Goal: Task Accomplishment & Management: Use online tool/utility

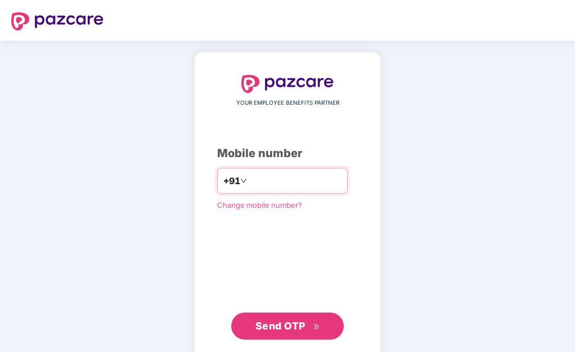
type input "**********"
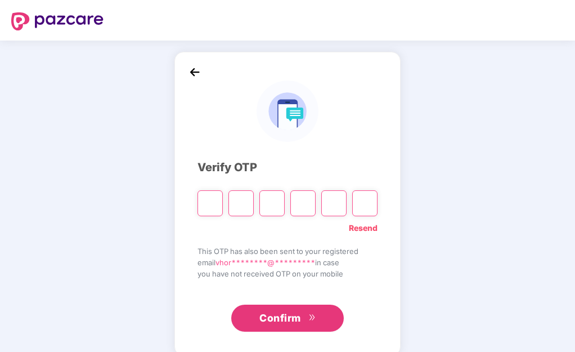
type input "*"
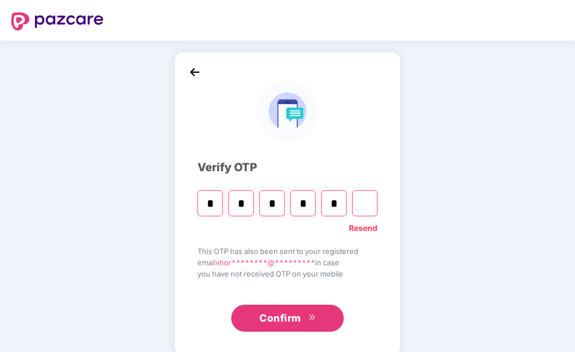
type input "*"
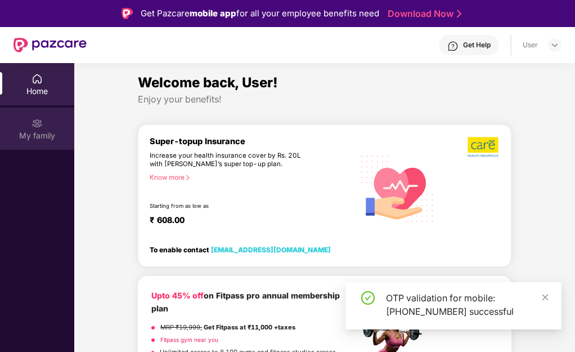
click at [41, 118] on img at bounding box center [37, 123] width 11 height 11
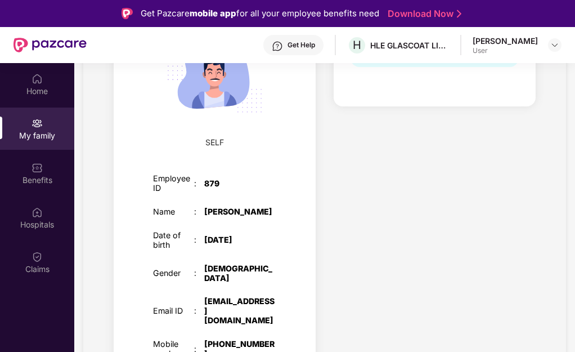
scroll to position [56, 0]
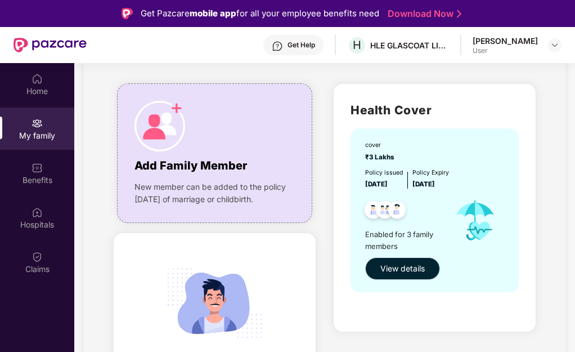
click at [407, 268] on span "View details" at bounding box center [402, 268] width 44 height 12
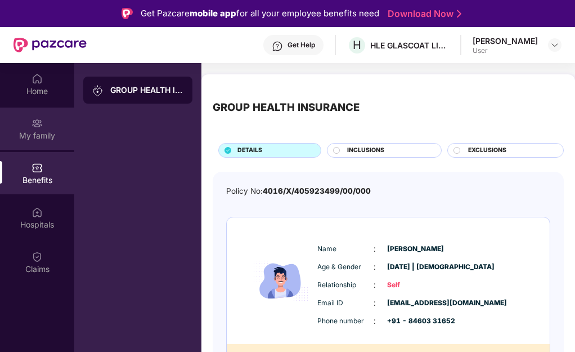
click at [46, 134] on div "My family" at bounding box center [37, 135] width 74 height 11
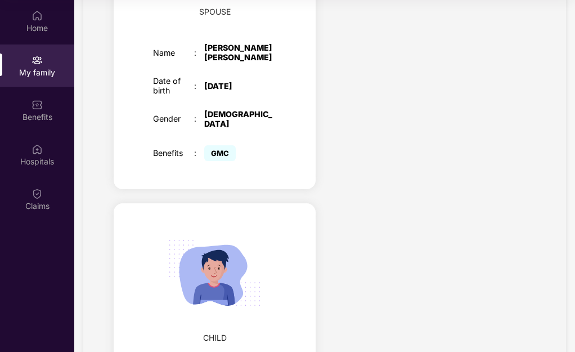
scroll to position [605, 0]
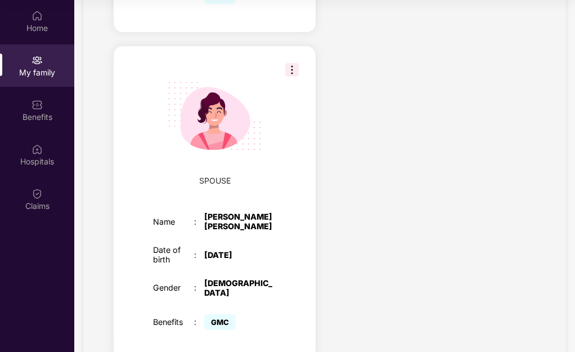
click at [291, 63] on img at bounding box center [292, 70] width 14 height 14
click at [348, 39] on div "Health Cover cover ₹3 Lakhs Policy issued [DATE] Policy Expiry [DATE] Enabled f…" at bounding box center [435, 80] width 220 height 1234
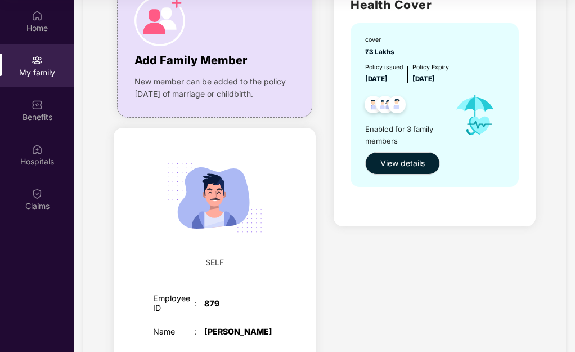
scroll to position [0, 0]
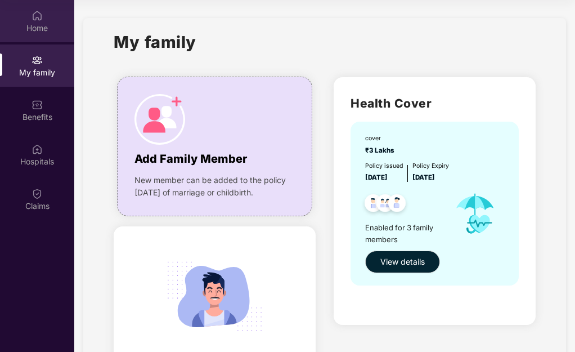
click at [34, 25] on div "Home" at bounding box center [37, 28] width 74 height 11
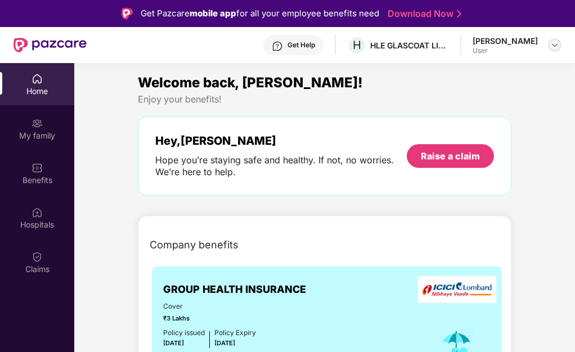
click at [551, 47] on img at bounding box center [554, 45] width 9 height 9
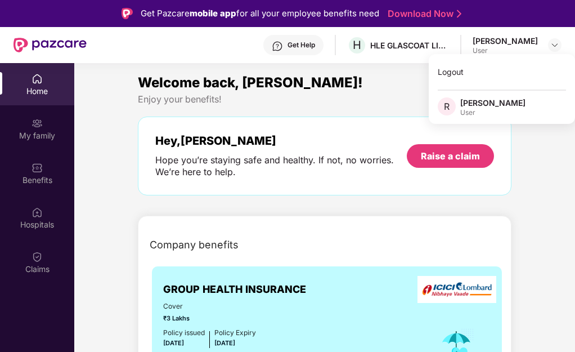
click at [380, 50] on div "HLE GLASCOAT LIMITED" at bounding box center [409, 45] width 79 height 11
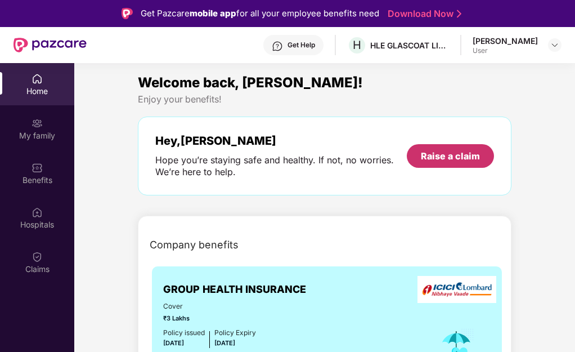
click at [452, 152] on div "Raise a claim" at bounding box center [450, 156] width 59 height 12
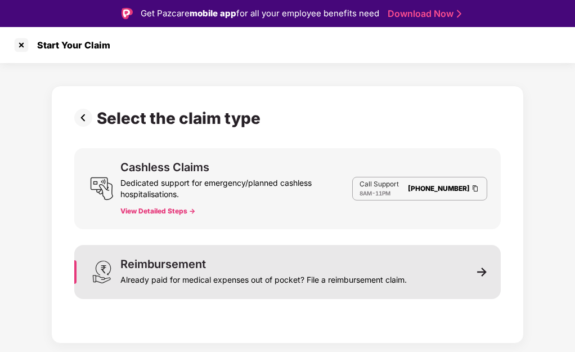
scroll to position [27, 0]
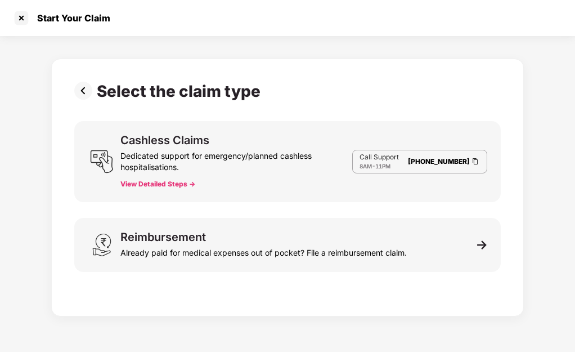
click at [173, 186] on button "View Detailed Steps ->" at bounding box center [157, 183] width 75 height 9
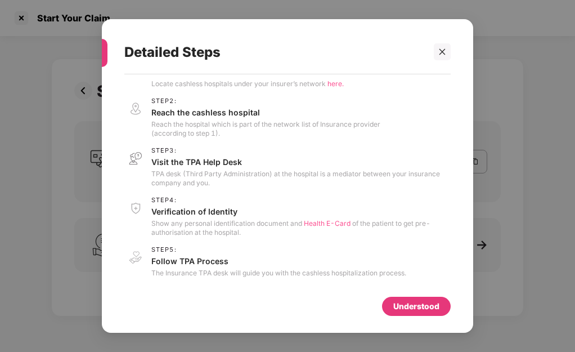
scroll to position [0, 0]
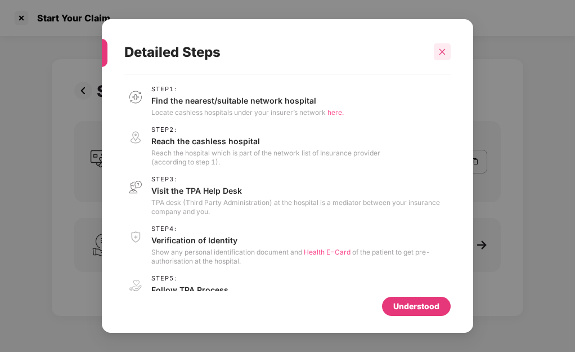
click at [447, 50] on div at bounding box center [442, 51] width 17 height 17
